Goal: Information Seeking & Learning: Learn about a topic

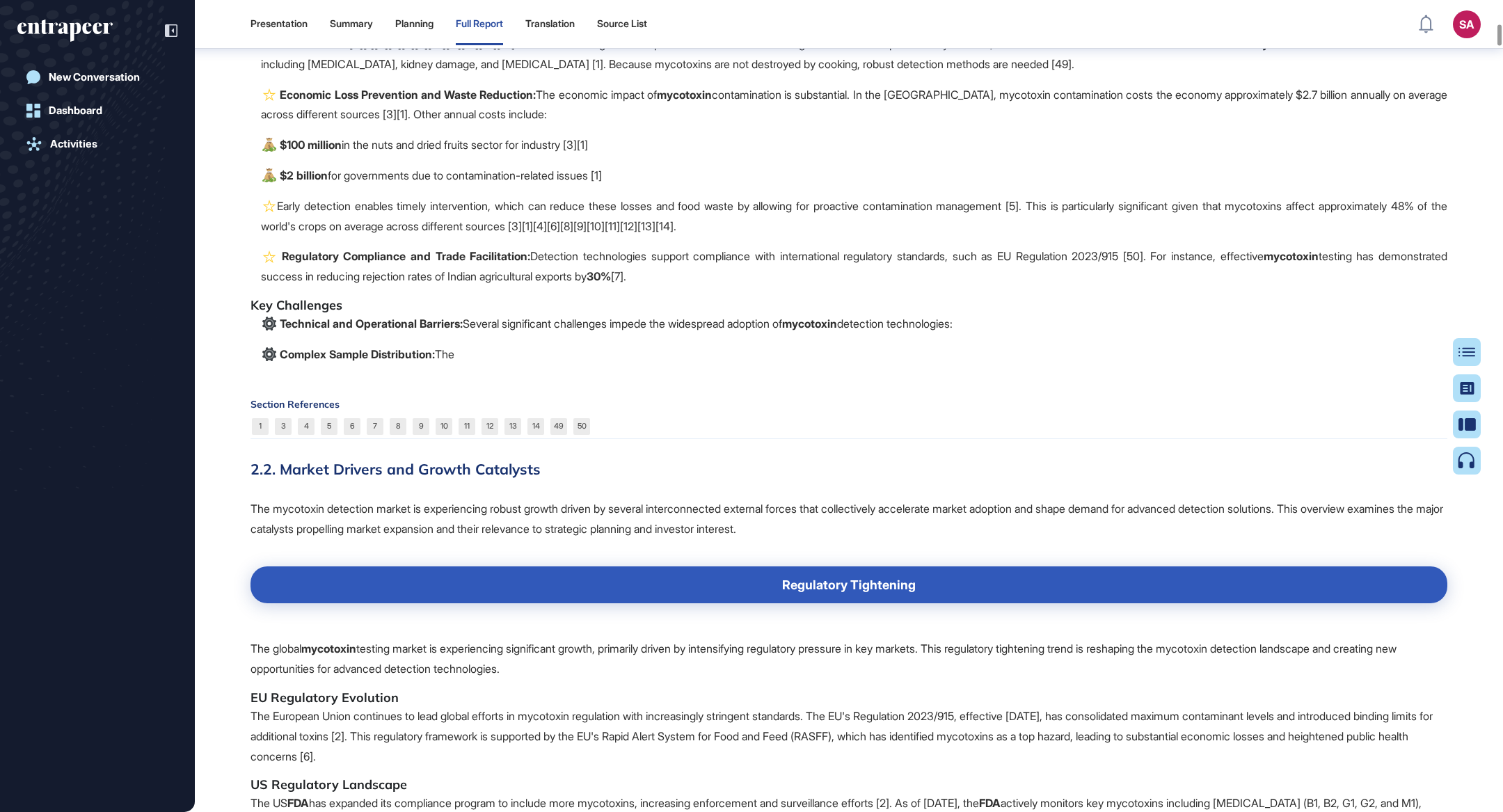
scroll to position [3374, 0]
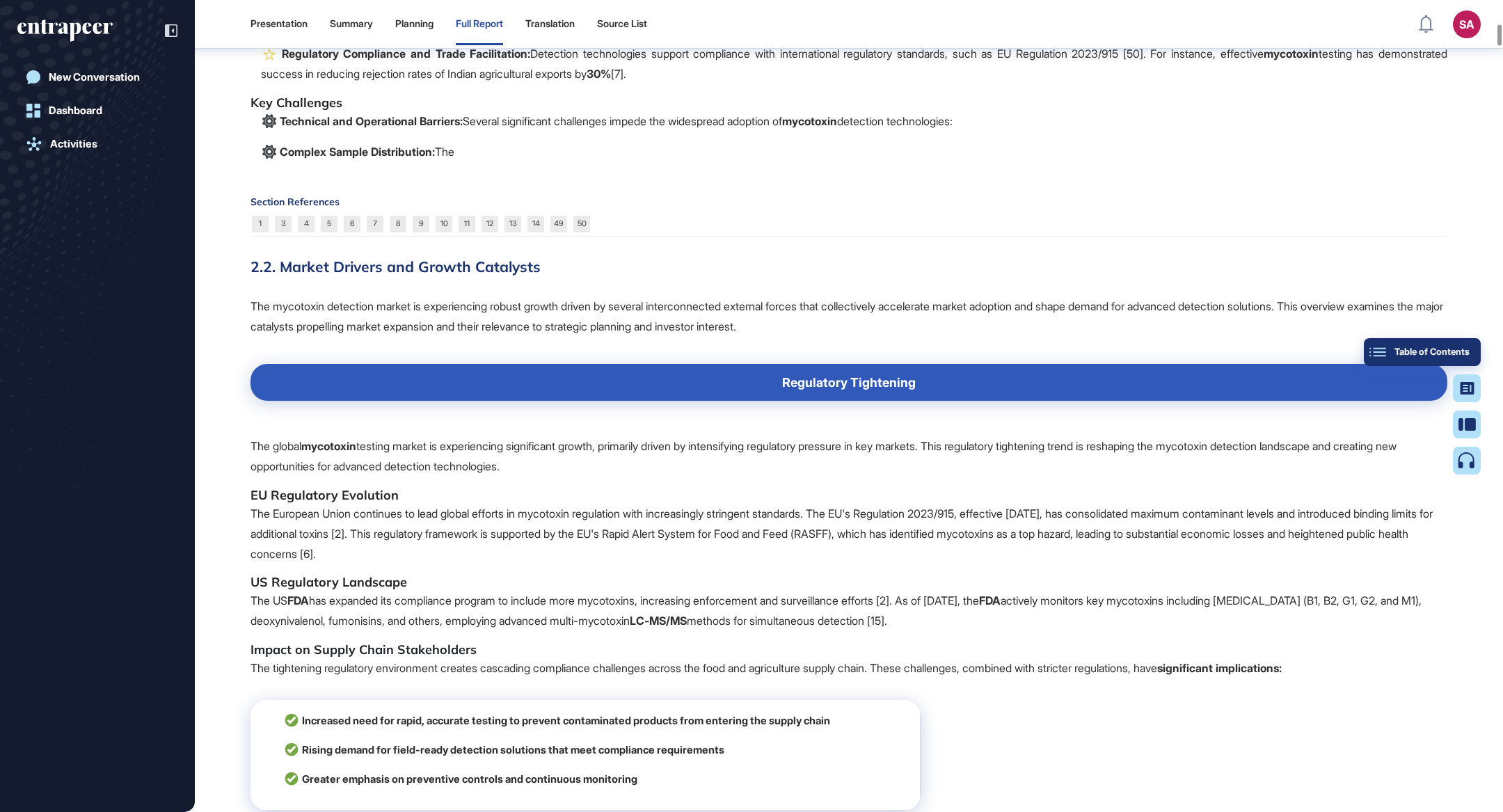
click at [1466, 363] on button "Table of Contents" at bounding box center [1422, 352] width 117 height 28
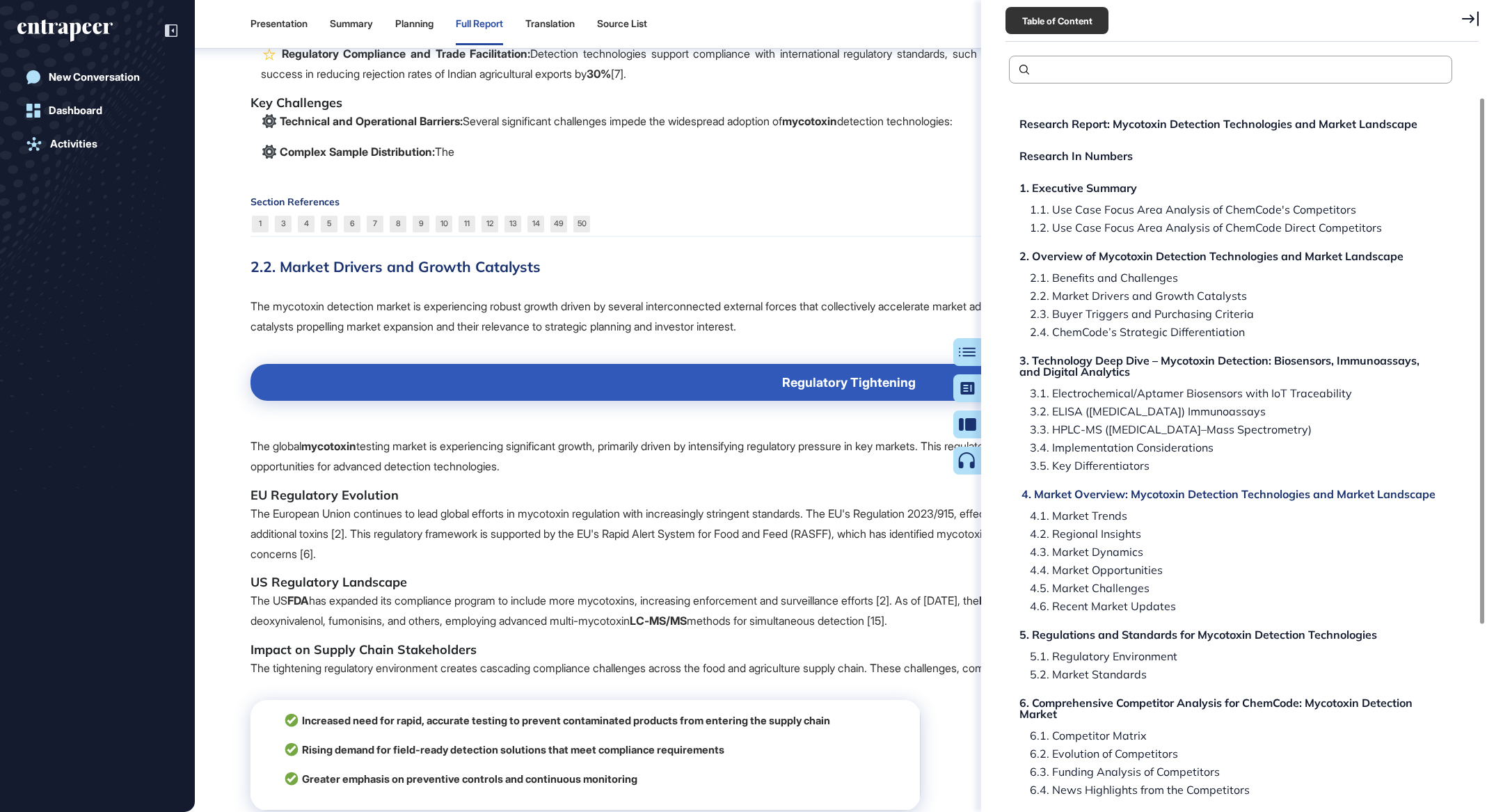
scroll to position [303, 0]
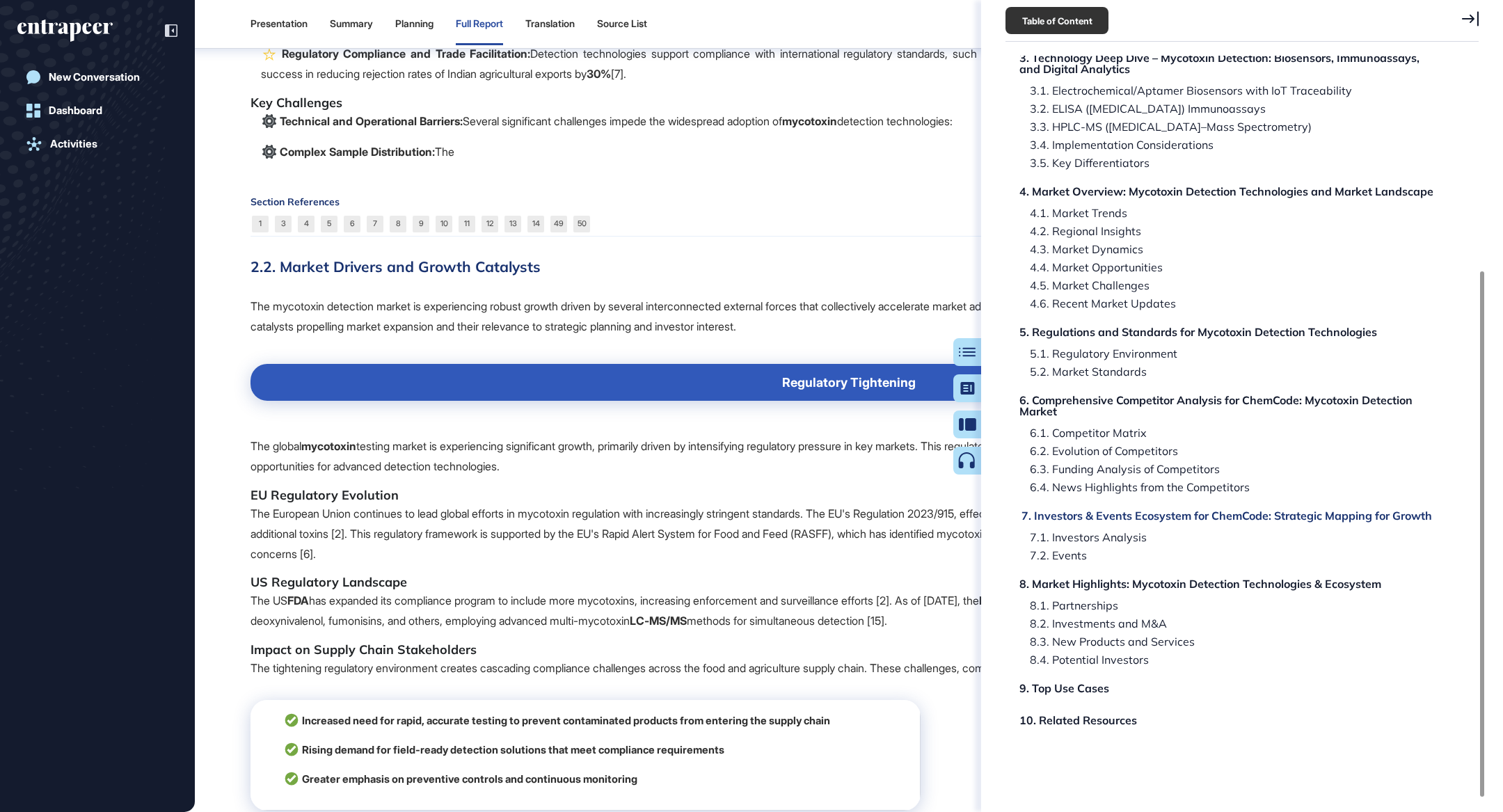
click at [1153, 518] on div "7. Investors & Events Ecosystem for ChemCode: Strategic Mapping for Growth" at bounding box center [1226, 515] width 411 height 11
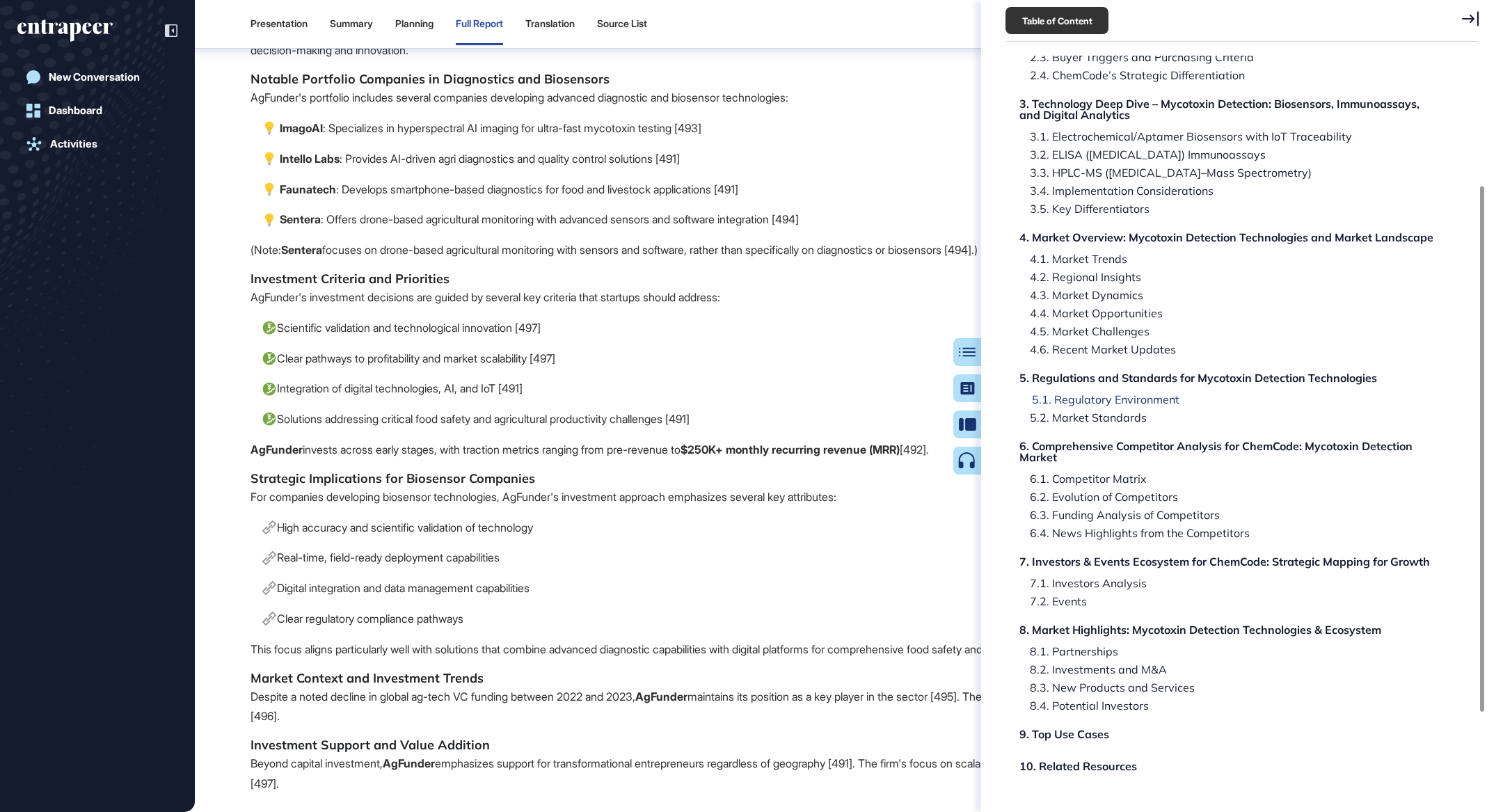
scroll to position [181, 0]
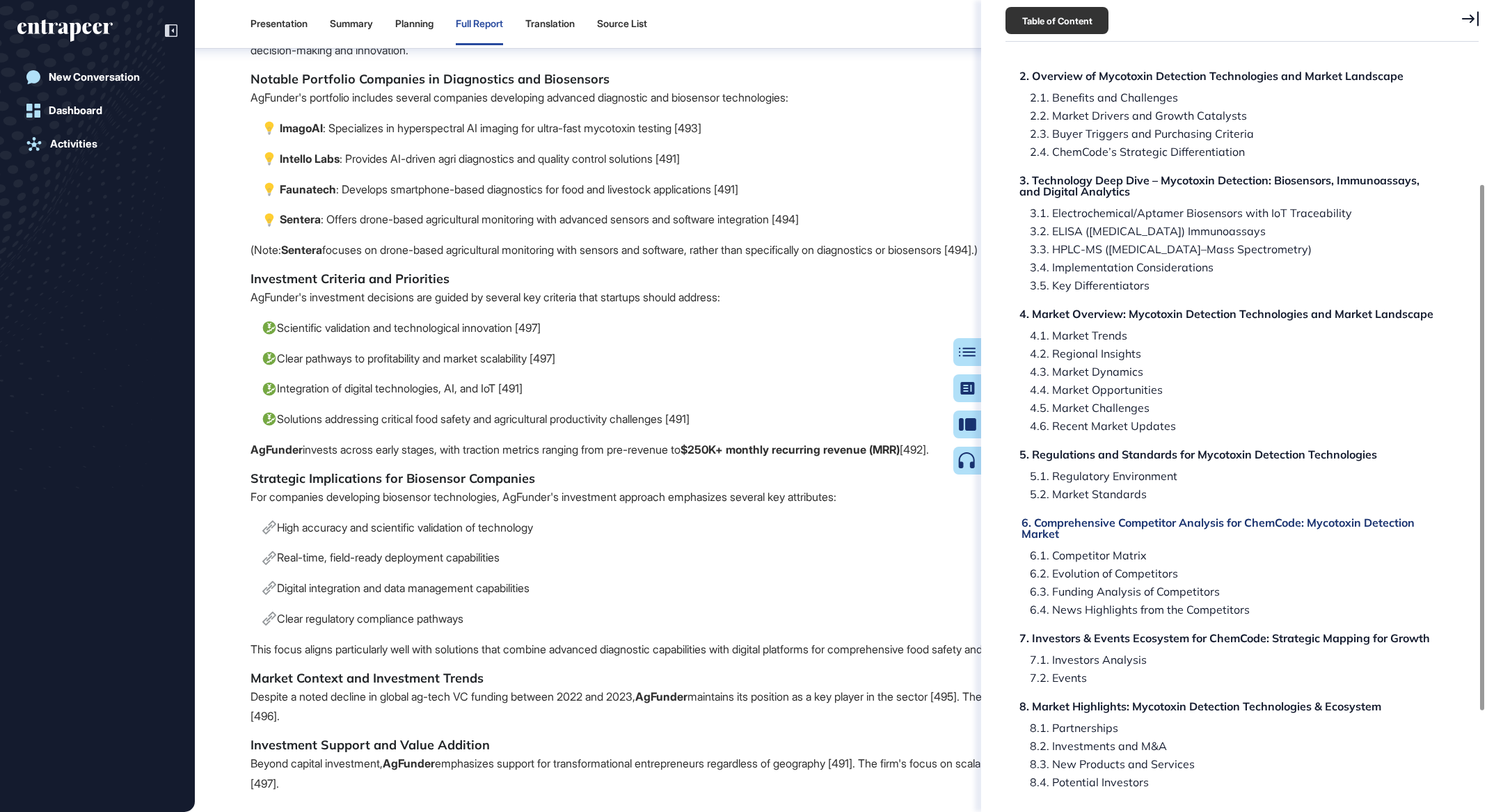
click at [1160, 517] on div "6. Comprehensive Competitor Analysis for ChemCode: Mycotoxin Detection Market" at bounding box center [1233, 529] width 422 height 23
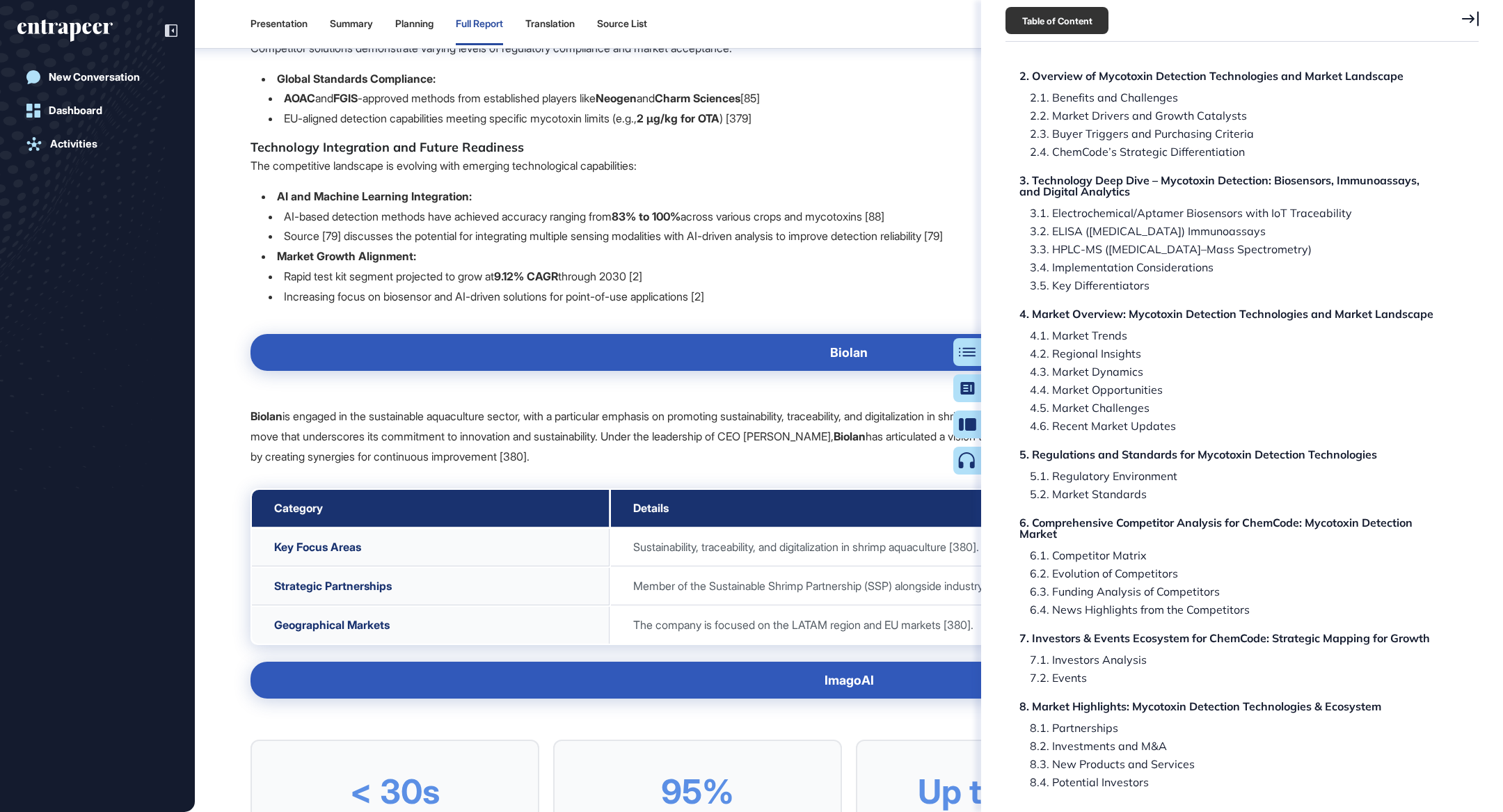
scroll to position [58001, 0]
